Goal: Transaction & Acquisition: Purchase product/service

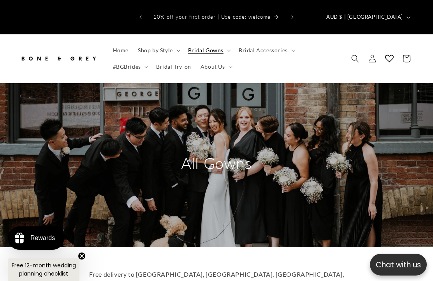
click at [225, 42] on summary "Bridal Gowns" at bounding box center [209, 50] width 51 height 16
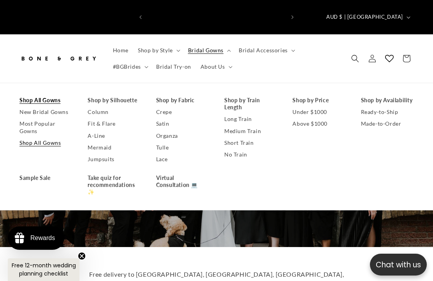
scroll to position [0, 276]
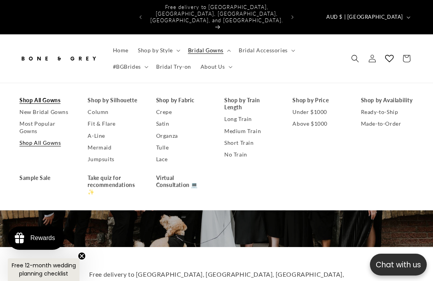
click at [316, 106] on link "Under $1000" at bounding box center [319, 112] width 53 height 12
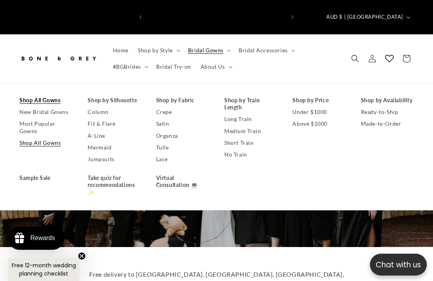
scroll to position [0, 0]
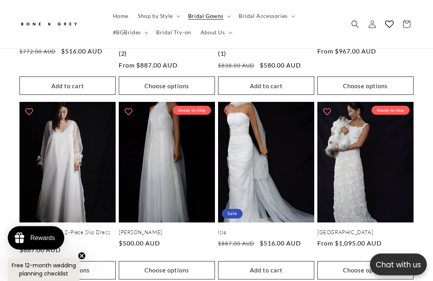
scroll to position [1323, 0]
